Goal: Transaction & Acquisition: Subscribe to service/newsletter

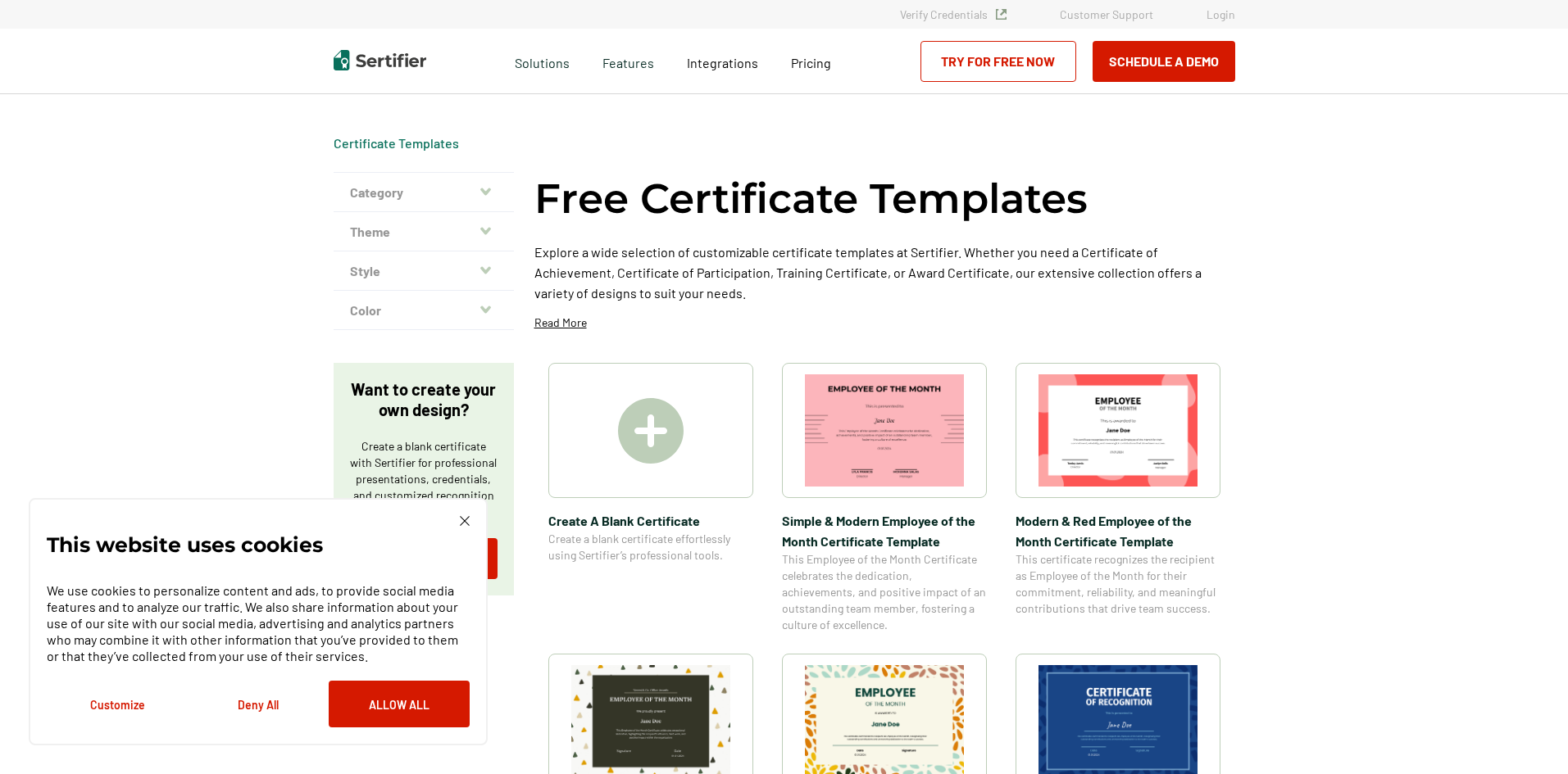
click at [643, 418] on img at bounding box center [650, 431] width 66 height 66
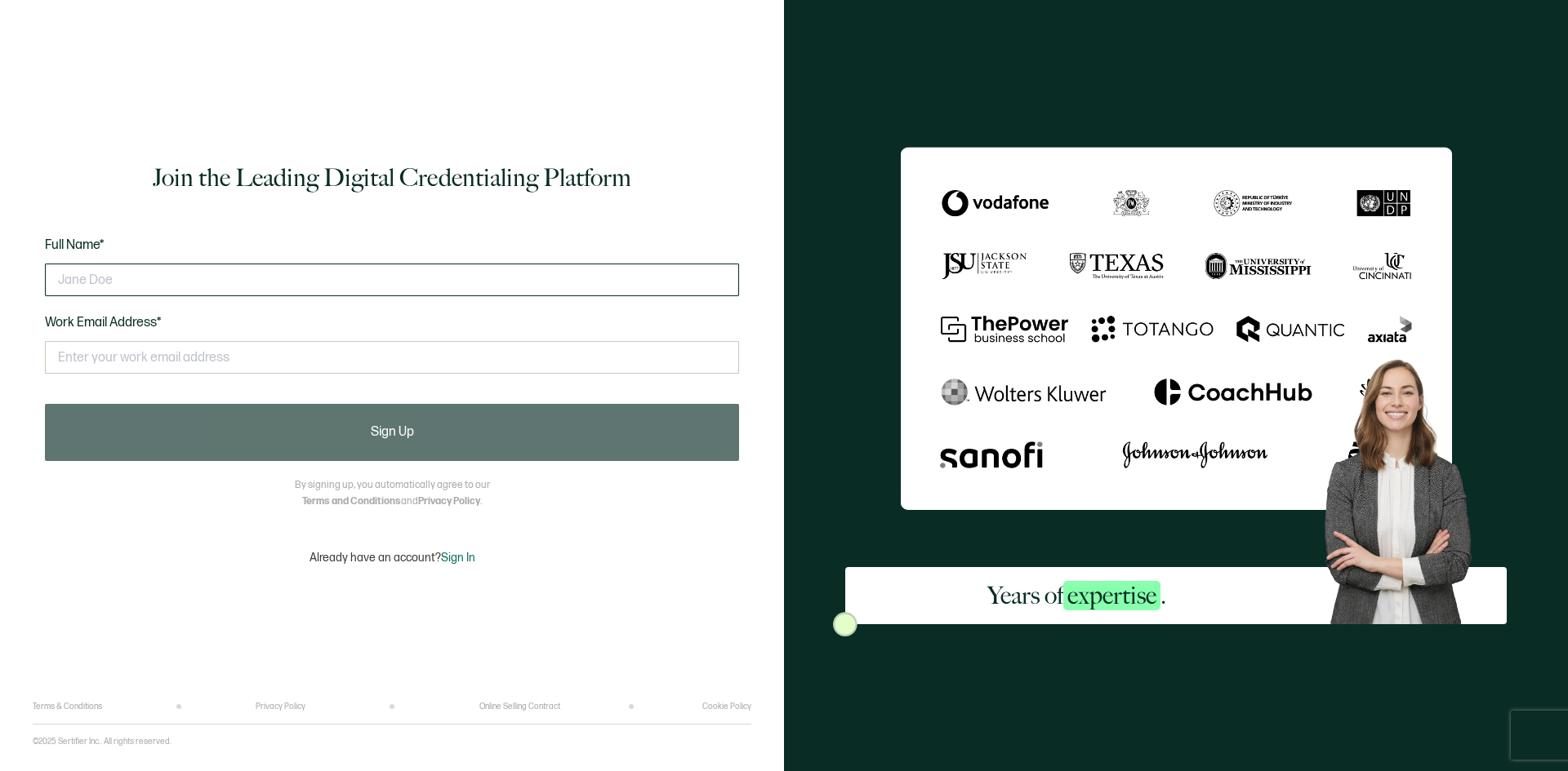
click at [195, 277] on input "text" at bounding box center [392, 279] width 694 height 33
type input "[PERSON_NAME]"
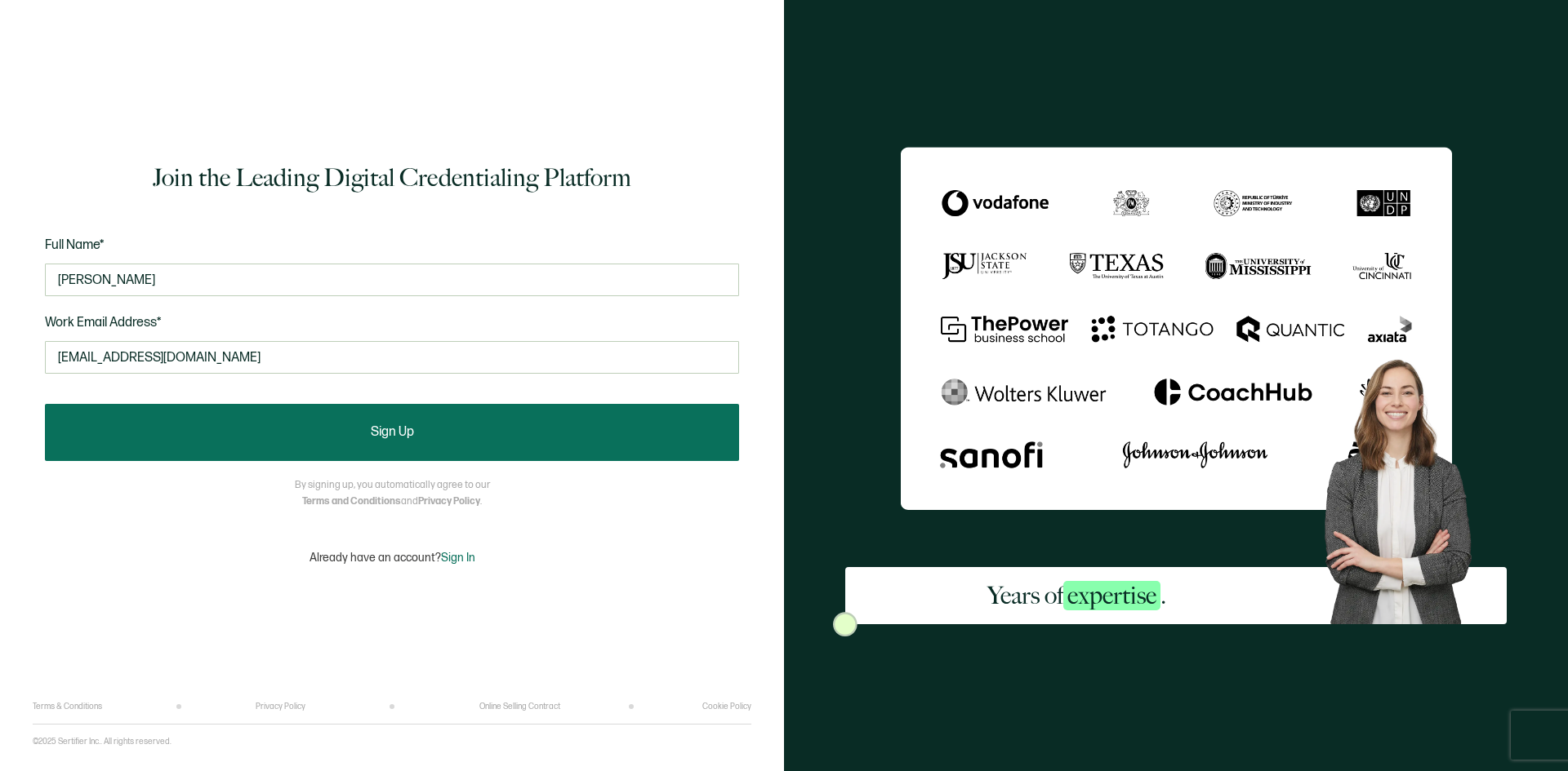
type input "[EMAIL_ADDRESS][DOMAIN_NAME]"
click at [369, 440] on button "Sign Up" at bounding box center [392, 432] width 694 height 57
